Goal: Transaction & Acquisition: Purchase product/service

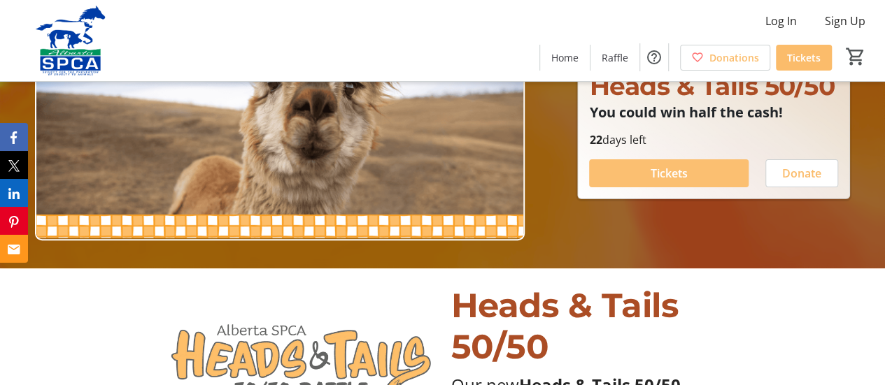
scroll to position [116, 0]
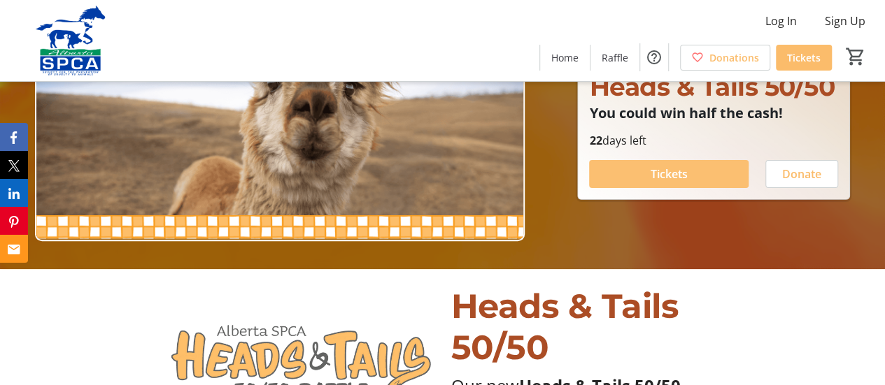
click at [633, 171] on span at bounding box center [668, 174] width 159 height 34
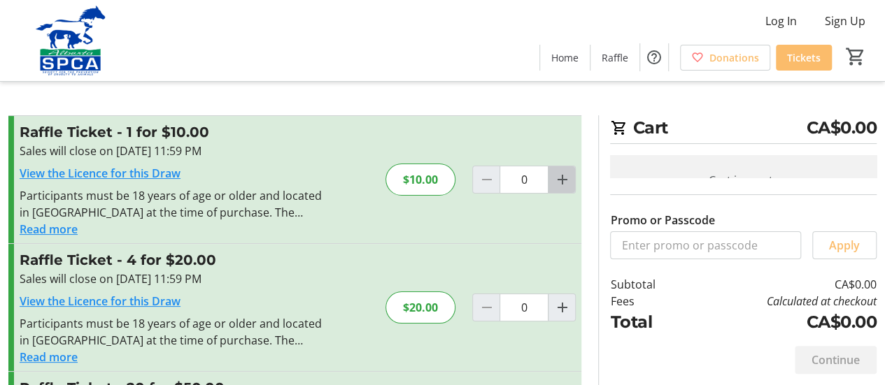
click at [560, 183] on mat-icon "Increment by one" at bounding box center [561, 179] width 17 height 17
type input "1"
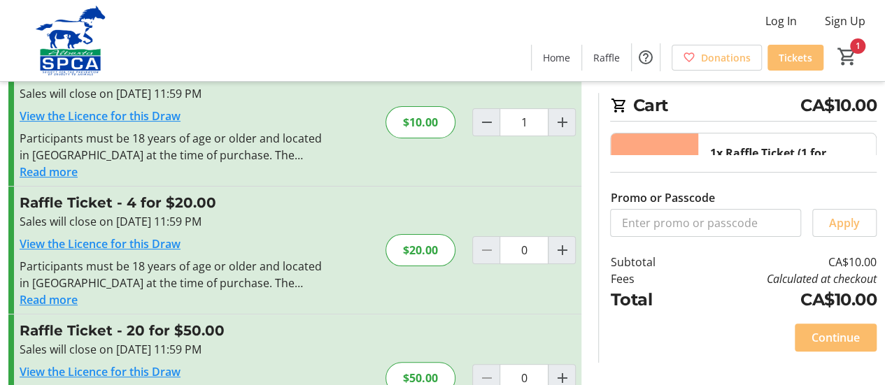
scroll to position [81, 0]
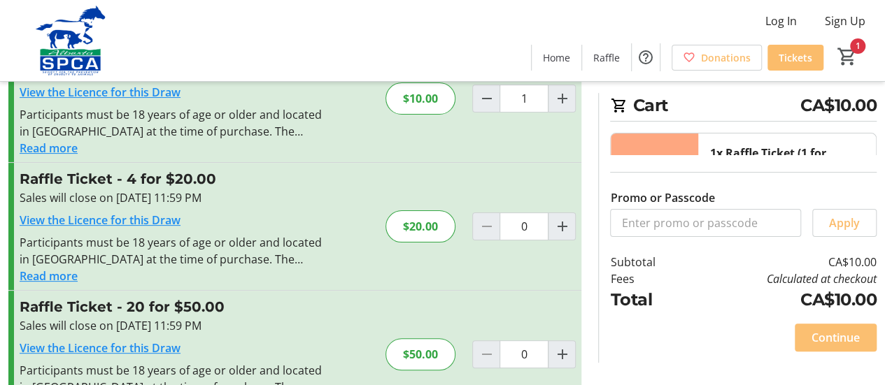
click at [818, 338] on span "Continue" at bounding box center [835, 337] width 48 height 17
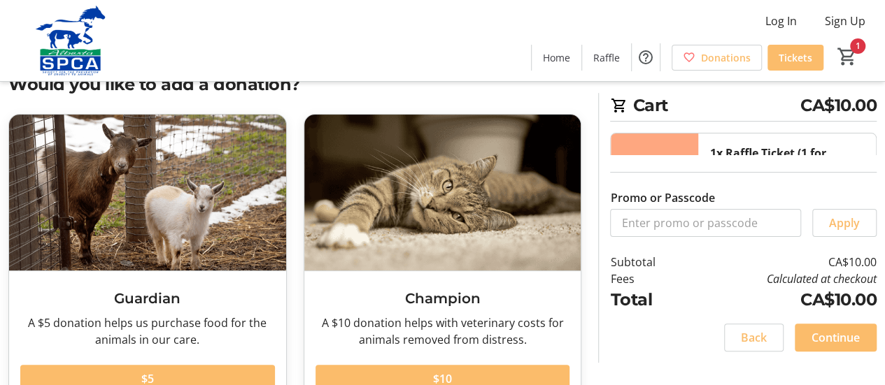
scroll to position [56, 0]
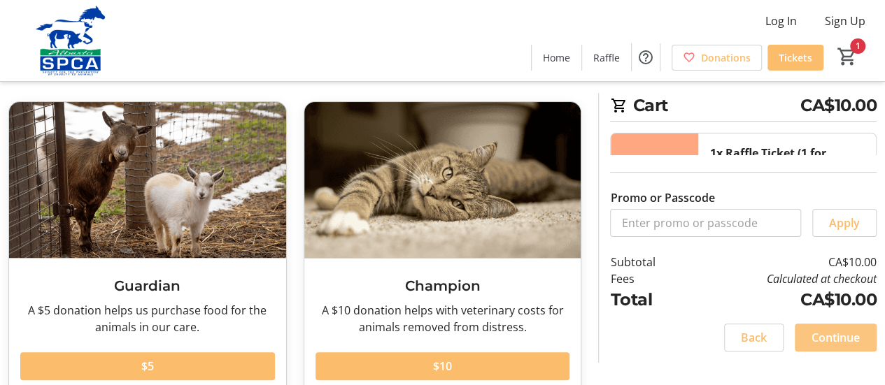
click at [828, 336] on span "Continue" at bounding box center [835, 337] width 48 height 17
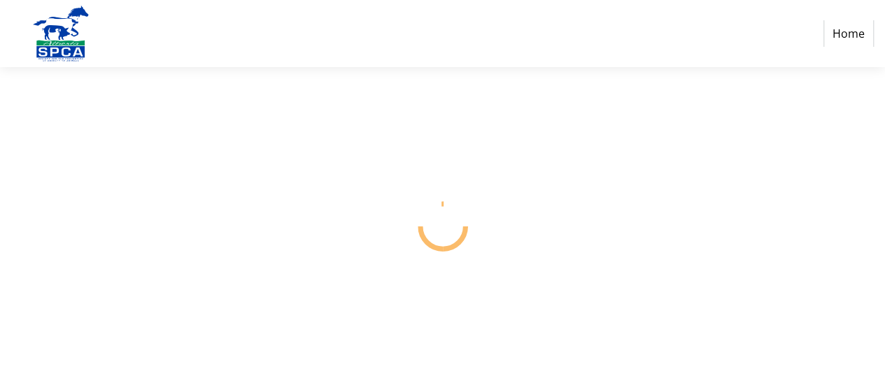
select select "CA"
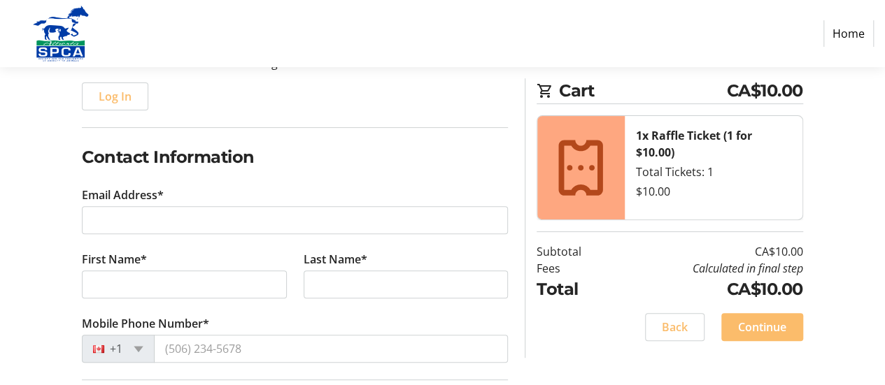
scroll to position [169, 0]
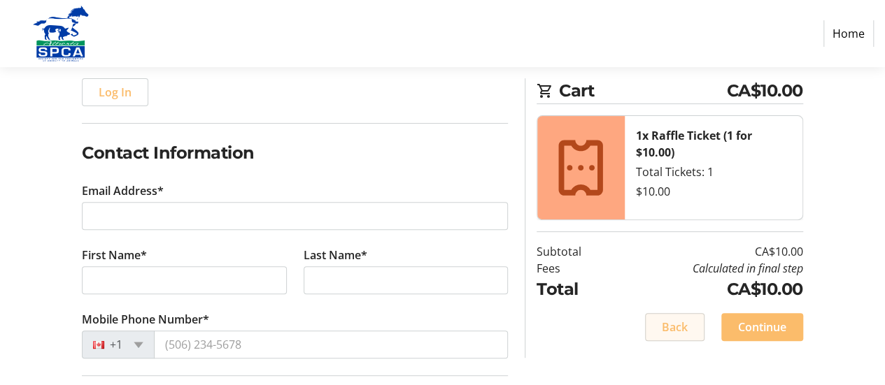
drag, startPoint x: 684, startPoint y: 311, endPoint x: 522, endPoint y: 276, distance: 166.0
click at [522, 276] on div "Cart CA$10.00 1x Raffle Ticket (1 for $10.00) Total Tickets: 1 $10.00 Subtotal …" at bounding box center [663, 218] width 295 height 280
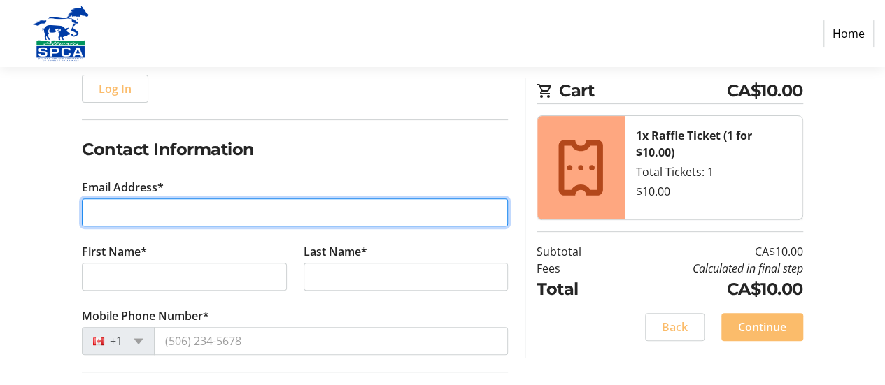
click at [215, 206] on input "Email Address*" at bounding box center [295, 213] width 426 height 28
type input "[PERSON_NAME][EMAIL_ADDRESS][DOMAIN_NAME]"
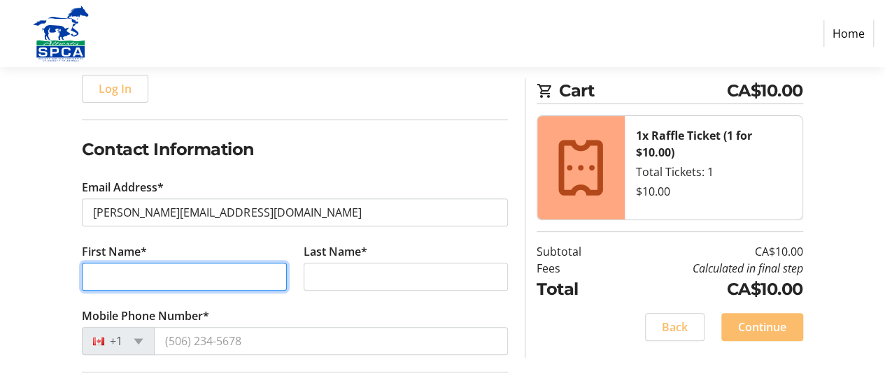
type input "[PERSON_NAME]"
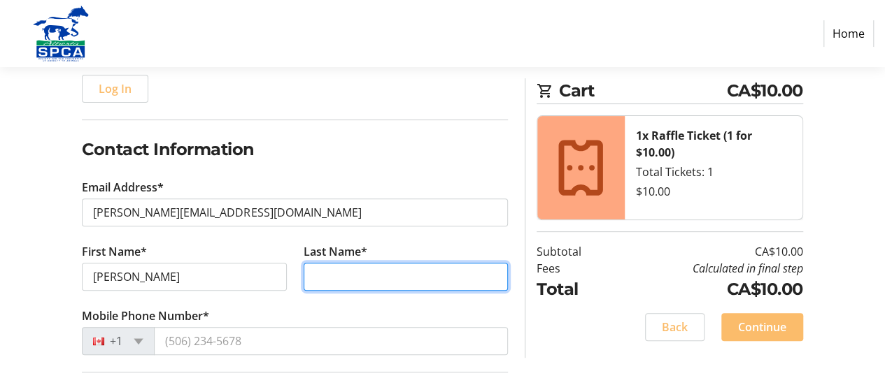
type input "[PERSON_NAME]"
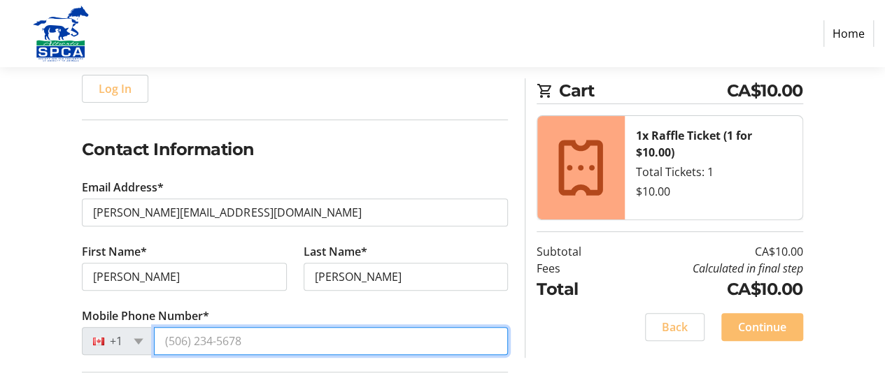
type input "[PHONE_NUMBER]"
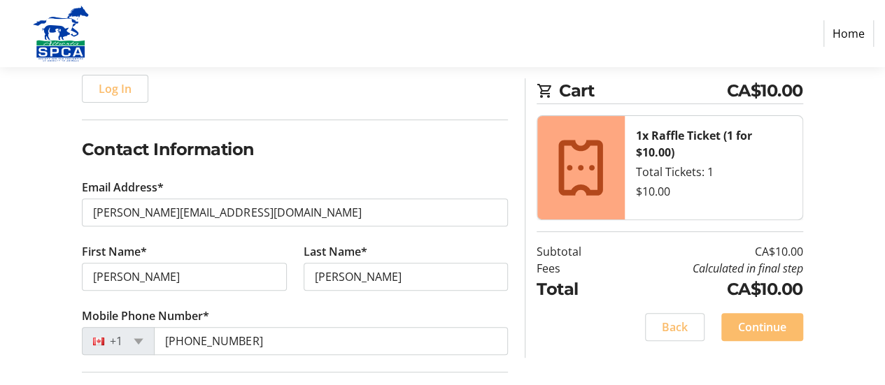
type input "[STREET_ADDRESS]"
type input "[GEOGRAPHIC_DATA], [GEOGRAPHIC_DATA]"
select select "AB"
type input "T1K 7K5"
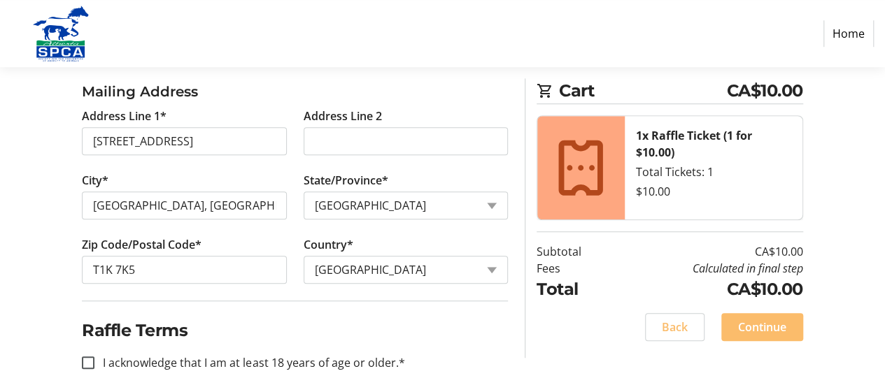
scroll to position [497, 0]
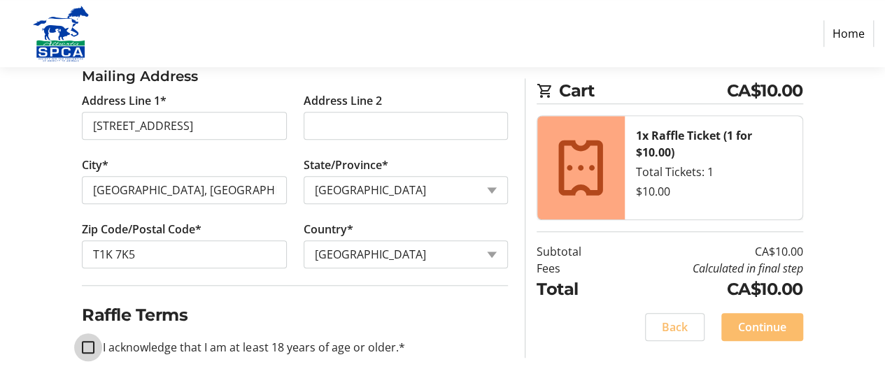
click at [93, 345] on input "I acknowledge that I am at least 18 years of age or older.*" at bounding box center [88, 347] width 13 height 13
checkbox input "true"
click at [755, 325] on span "Continue" at bounding box center [762, 327] width 48 height 17
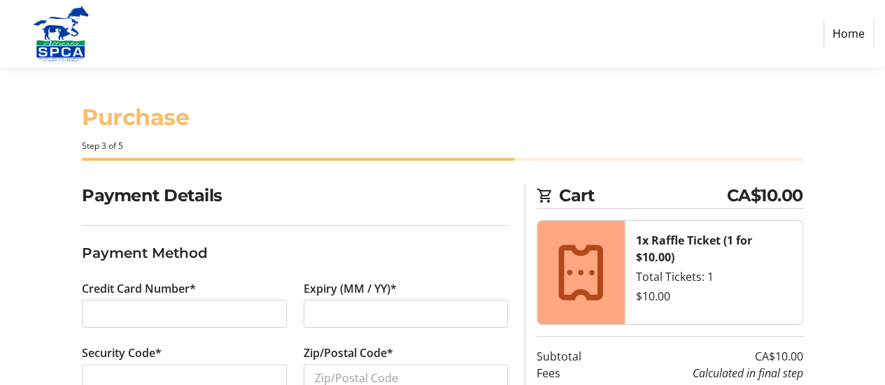
click at [197, 304] on div at bounding box center [184, 314] width 204 height 28
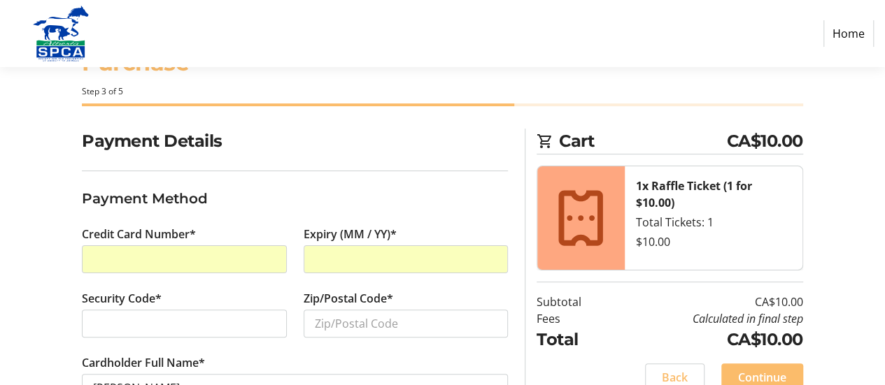
scroll to position [57, 0]
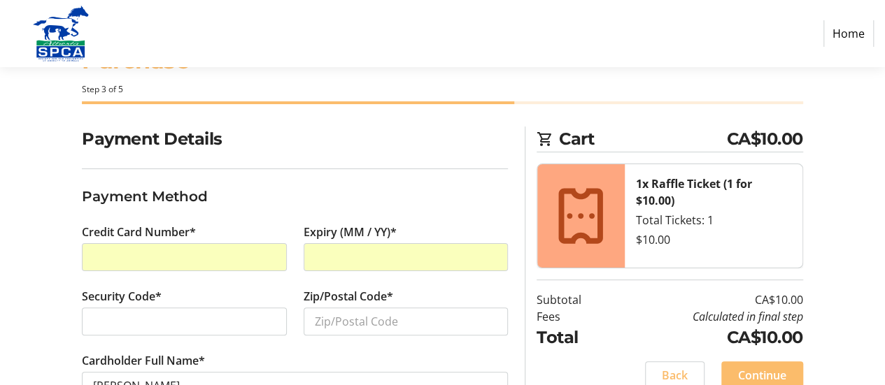
click at [129, 310] on div at bounding box center [184, 322] width 204 height 28
click at [327, 318] on input "Zip/Postal Code*" at bounding box center [406, 322] width 204 height 28
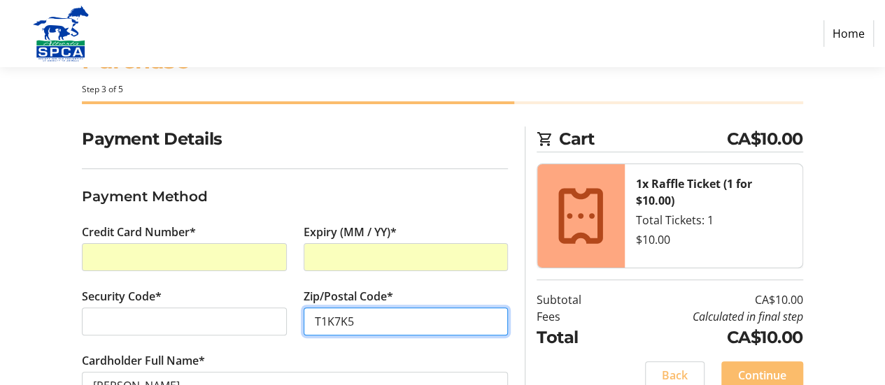
scroll to position [103, 0]
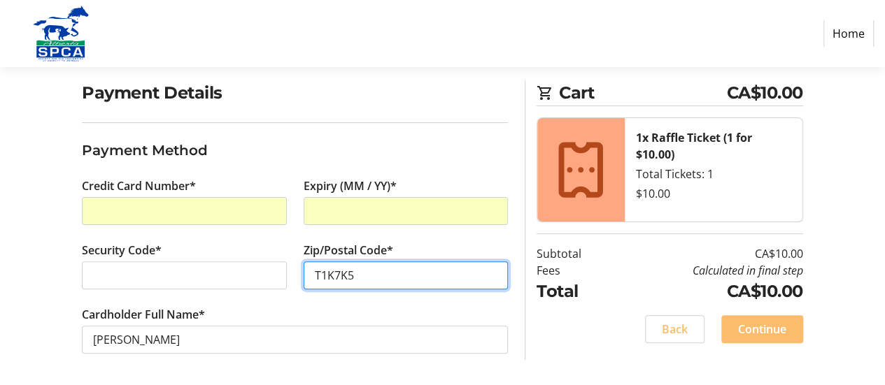
type input "T1K7K5"
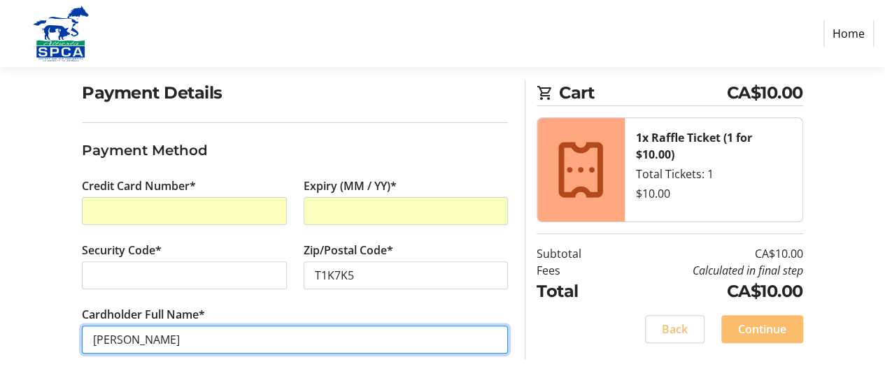
click at [178, 337] on input "[PERSON_NAME]" at bounding box center [295, 340] width 426 height 28
type input "[PERSON_NAME]"
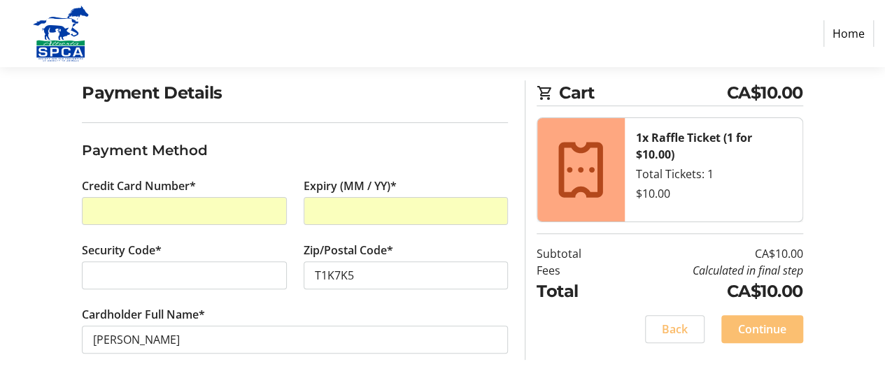
click at [749, 328] on span "Continue" at bounding box center [762, 329] width 48 height 17
